Goal: Information Seeking & Learning: Learn about a topic

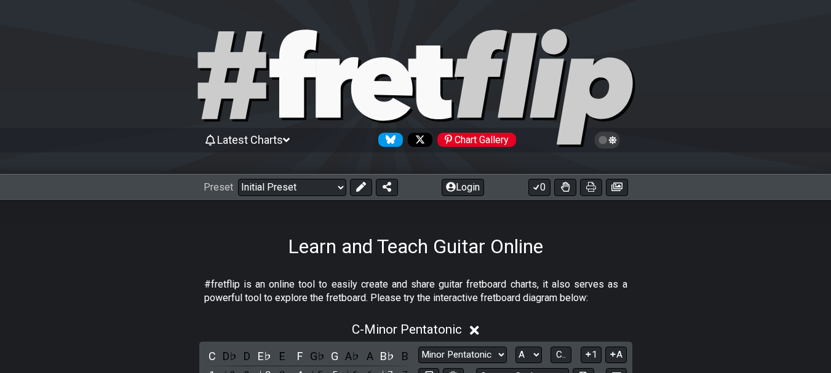
select select "Major / [PERSON_NAME]"
select select "A"
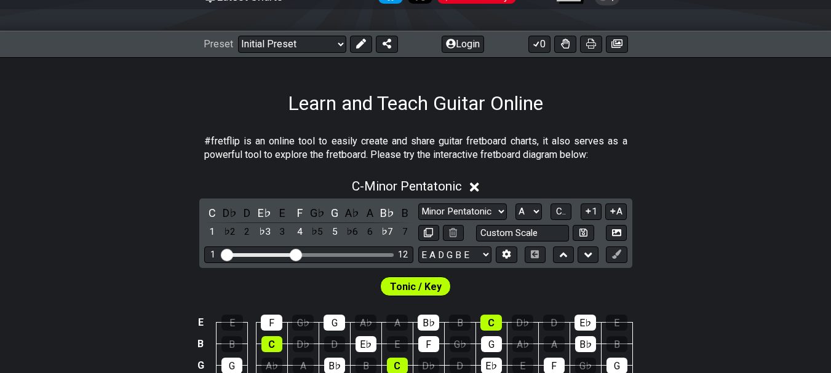
scroll to position [131, 0]
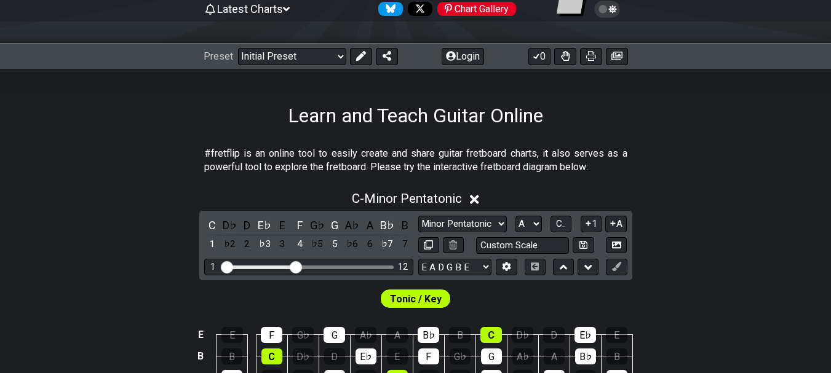
click at [475, 197] on icon at bounding box center [474, 199] width 9 height 9
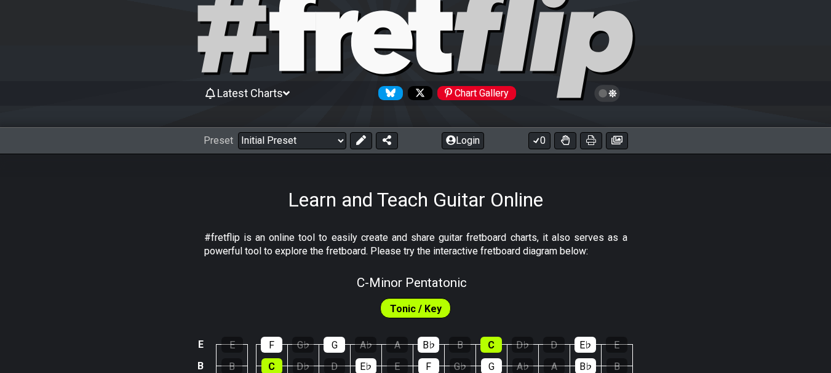
scroll to position [49, 0]
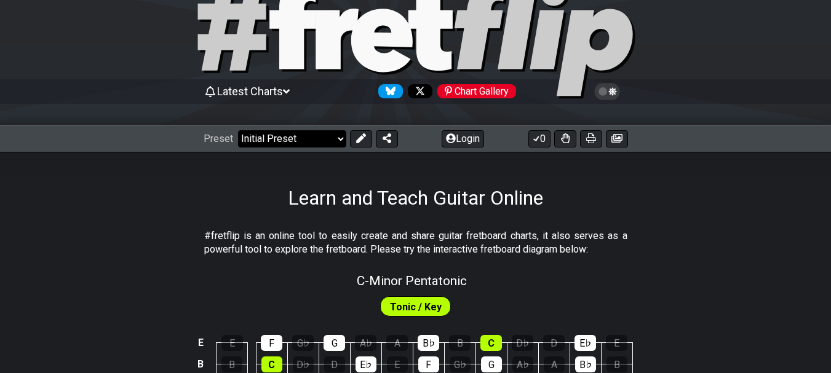
click at [338, 139] on select "Welcome to #fretflip! Initial Preset Custom Preset Minor Pentatonic Major Penta…" at bounding box center [292, 138] width 108 height 17
click at [238, 130] on select "Welcome to #fretflip! Initial Preset Custom Preset Minor Pentatonic Major Penta…" at bounding box center [292, 138] width 108 height 17
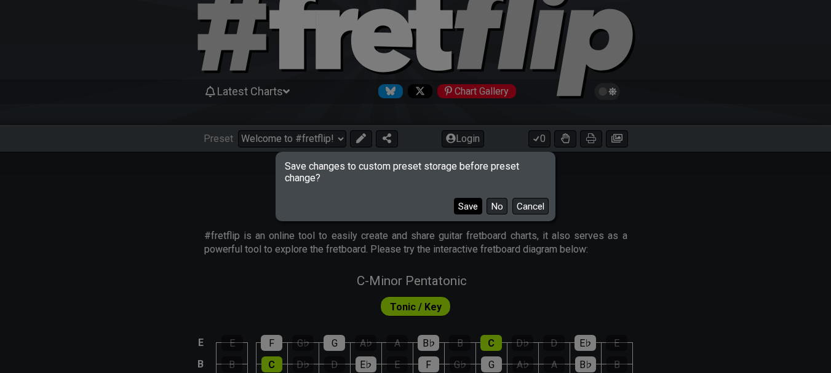
click at [470, 206] on button "Save" at bounding box center [468, 206] width 28 height 17
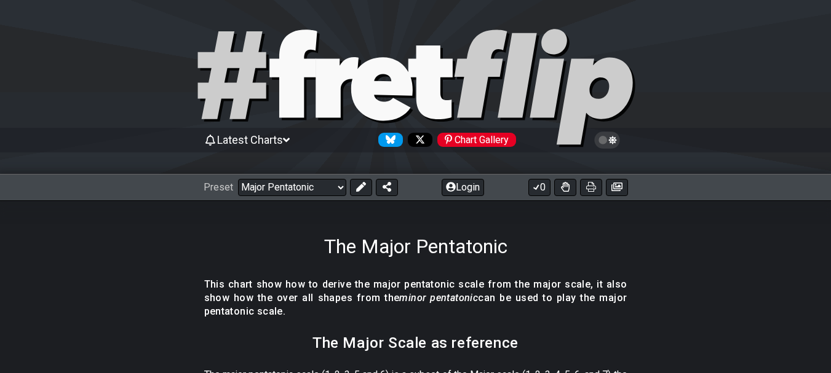
scroll to position [53, 0]
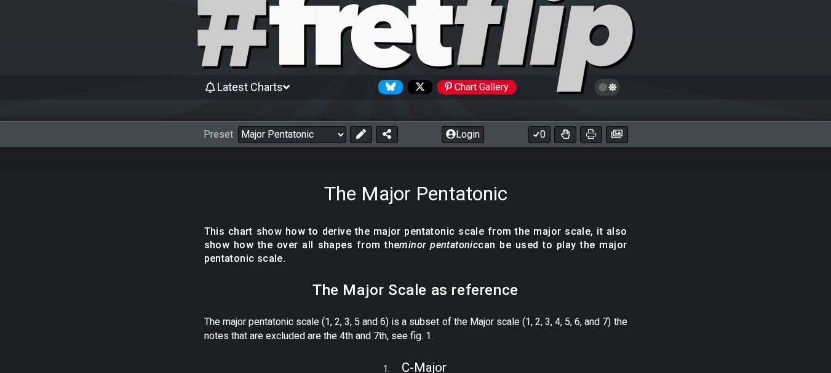
click at [290, 85] on icon at bounding box center [286, 87] width 7 height 11
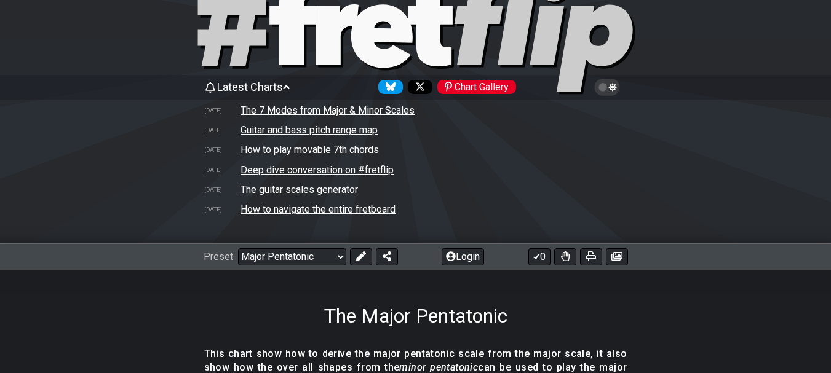
click at [295, 189] on td "The guitar scales generator" at bounding box center [299, 189] width 119 height 13
select select "/guitar-scales-generator"
select select "A"
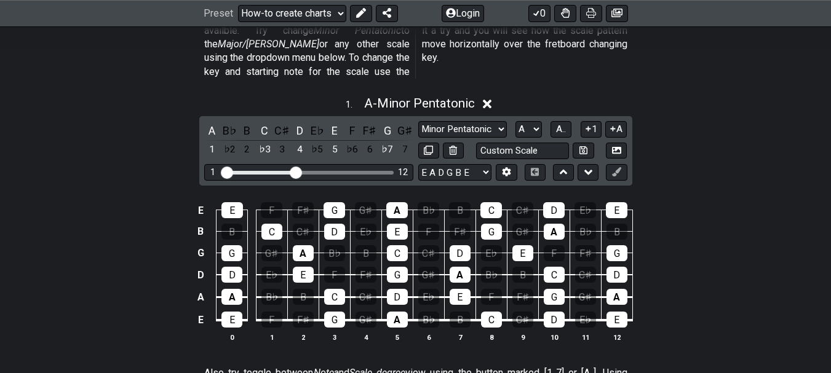
scroll to position [516, 0]
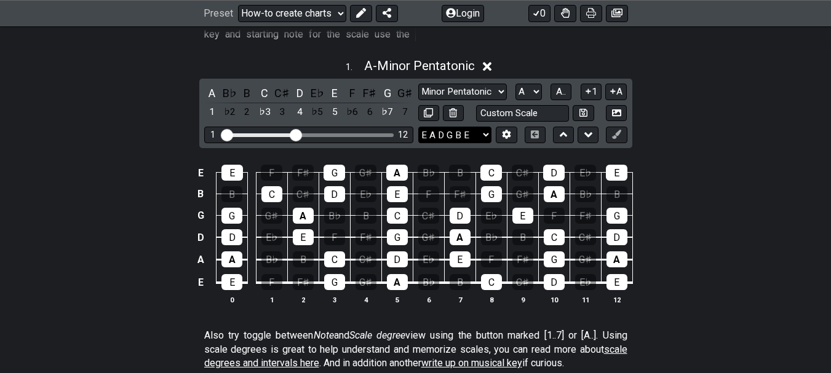
click at [487, 127] on select "E A D G B E E A D G B E E A D G B E B E A D F♯ B A D G C E A D A D G B E E♭ A♭ …" at bounding box center [454, 135] width 73 height 17
click at [535, 84] on select "A♭ A A♯ B♭ B C C♯ D♭ D D♯ E♭ E F F♯ G♭ G G♯" at bounding box center [528, 92] width 26 height 17
click at [515, 84] on select "A♭ A A♯ B♭ B C C♯ D♭ D D♯ E♭ E F F♯ G♭ G G♯" at bounding box center [528, 92] width 26 height 17
click at [499, 84] on select "Minor Pentatonic New Scale Minor Pentatonic Major Pentatonic Minor Blues Major …" at bounding box center [462, 92] width 89 height 17
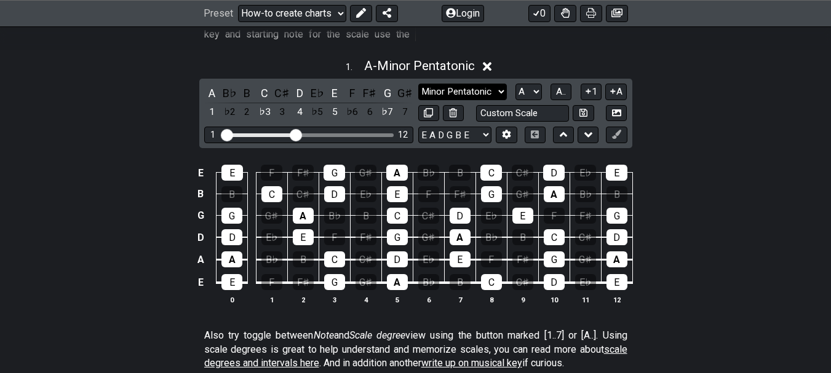
click at [499, 84] on select "Minor Pentatonic New Scale Minor Pentatonic Major Pentatonic Minor Blues Major …" at bounding box center [462, 92] width 89 height 17
click at [418, 84] on select "Minor Pentatonic New Scale Minor Pentatonic Major Pentatonic Minor Blues Major …" at bounding box center [462, 92] width 89 height 17
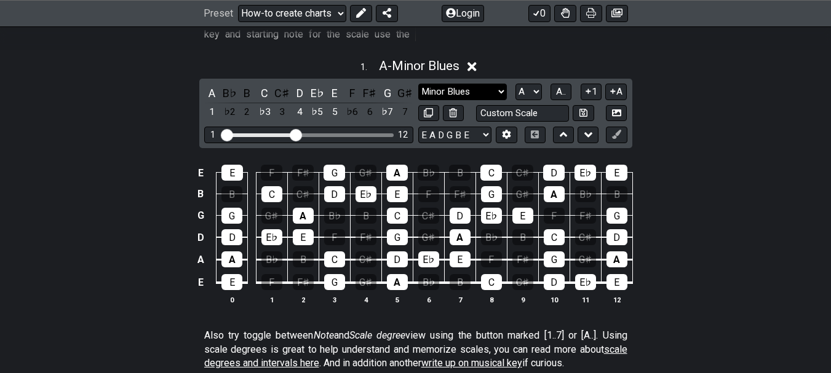
click at [500, 84] on select "Minor Pentatonic New Scale Minor Pentatonic Major Pentatonic Minor Blues Major …" at bounding box center [462, 92] width 89 height 17
click at [418, 84] on select "Minor Pentatonic New Scale Minor Pentatonic Major Pentatonic Minor Blues Major …" at bounding box center [462, 92] width 89 height 17
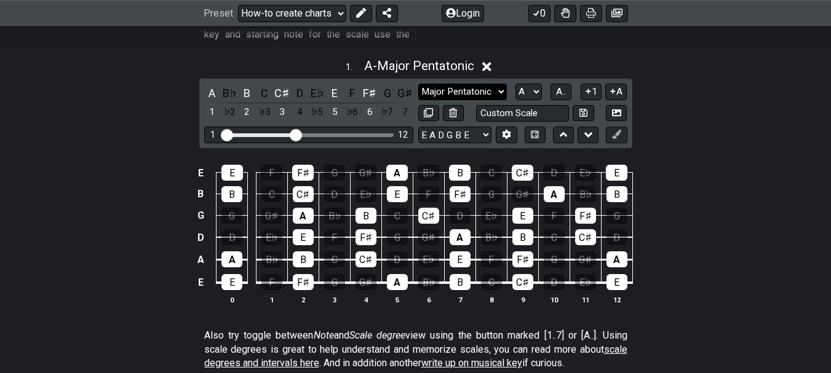
click at [502, 84] on select "Minor Pentatonic New Scale Minor Pentatonic Major Pentatonic Minor Blues Major …" at bounding box center [462, 92] width 89 height 17
click at [418, 84] on select "Minor Pentatonic New Scale Minor Pentatonic Major Pentatonic Minor Blues Major …" at bounding box center [462, 92] width 89 height 17
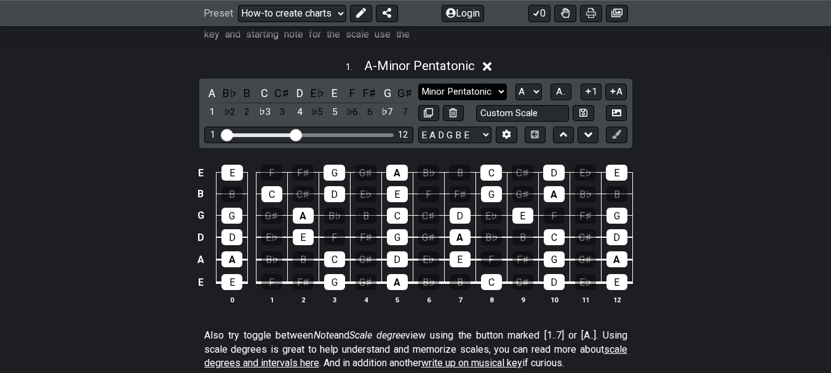
click at [500, 84] on select "Minor Pentatonic New Scale Minor Pentatonic Major Pentatonic Minor Blues Major …" at bounding box center [462, 92] width 89 height 17
select select "Major Pentatonic"
click at [418, 84] on select "Minor Pentatonic New Scale Minor Pentatonic Major Pentatonic Minor Blues Major …" at bounding box center [462, 92] width 89 height 17
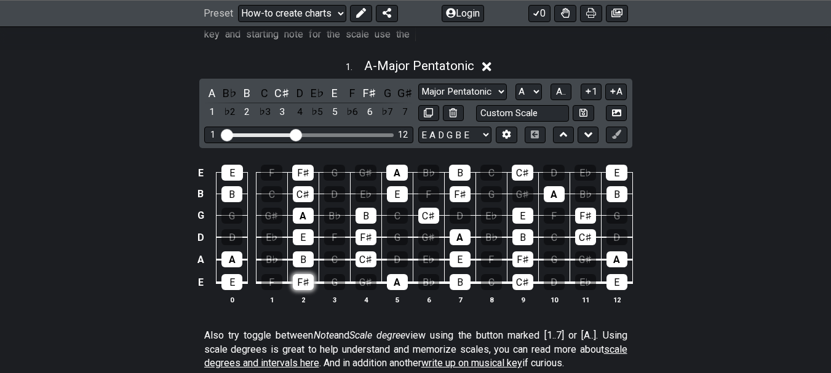
click at [302, 274] on div "F♯" at bounding box center [303, 282] width 21 height 16
click at [401, 274] on div "A" at bounding box center [397, 282] width 21 height 16
click at [392, 274] on div "A" at bounding box center [397, 282] width 21 height 16
click at [396, 274] on div "A" at bounding box center [397, 282] width 21 height 16
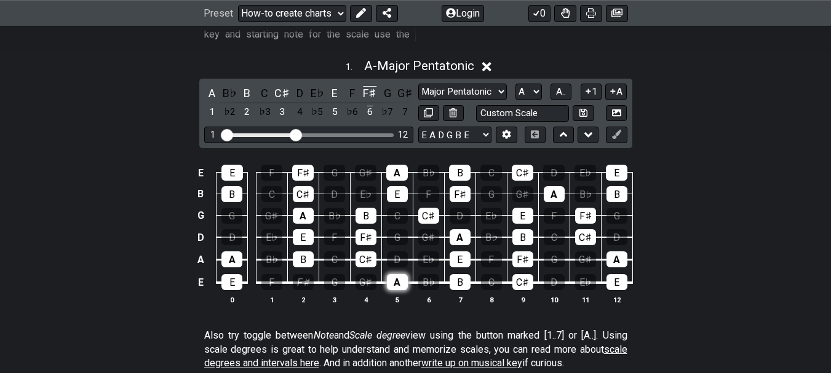
click at [393, 274] on div "A" at bounding box center [397, 282] width 21 height 16
click at [307, 274] on div "F♯" at bounding box center [303, 282] width 21 height 16
click at [393, 274] on div "A" at bounding box center [397, 282] width 21 height 16
click at [397, 274] on div "A" at bounding box center [397, 282] width 21 height 16
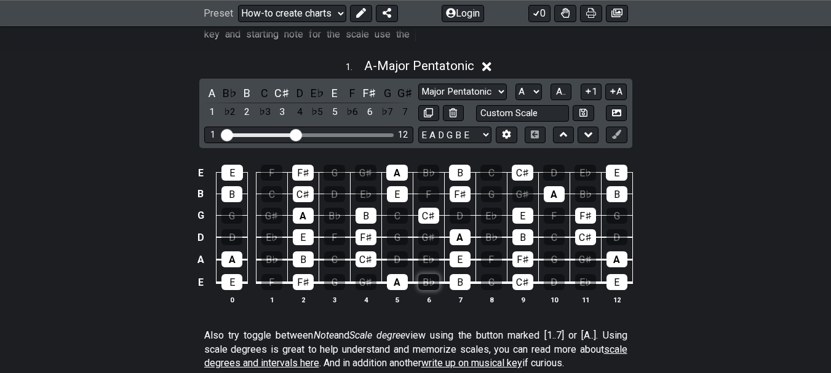
click at [422, 274] on div "B♭" at bounding box center [428, 282] width 21 height 16
click at [538, 84] on select "A♭ A A♯ B♭ B C C♯ D♭ D D♯ E♭ E F F♯ G♭ G G♯" at bounding box center [528, 92] width 26 height 17
select select "G"
click at [515, 84] on select "A♭ A A♯ B♭ B C C♯ D♭ D D♯ E♭ E F F♯ G♭ G G♯" at bounding box center [528, 92] width 26 height 17
